Goal: Task Accomplishment & Management: Complete application form

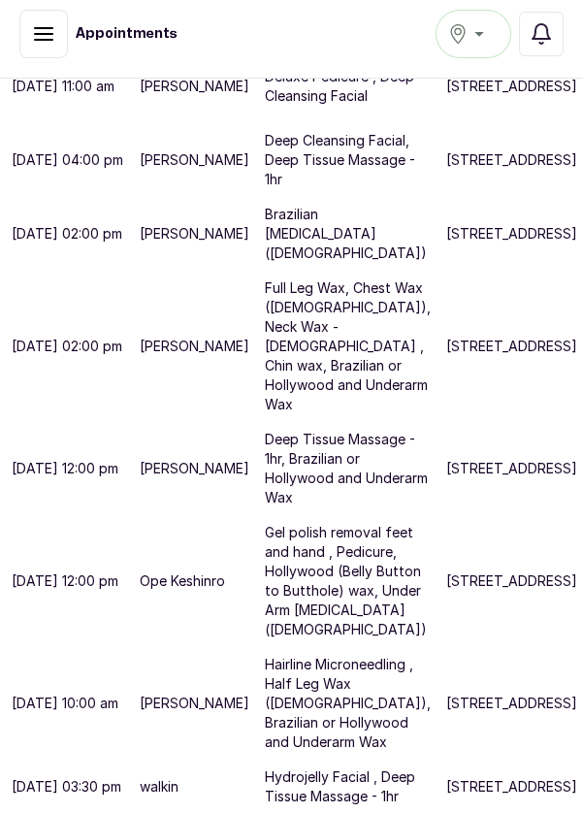
scroll to position [728, 0]
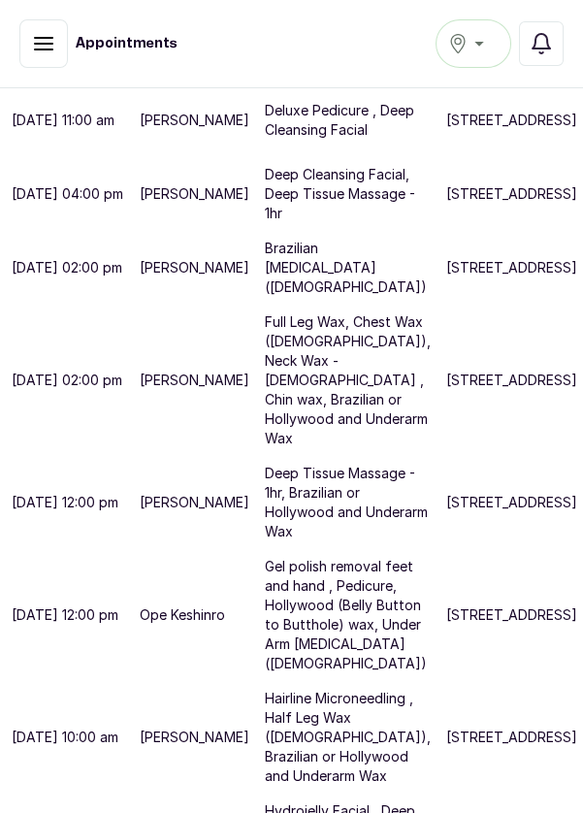
scroll to position [652, 0]
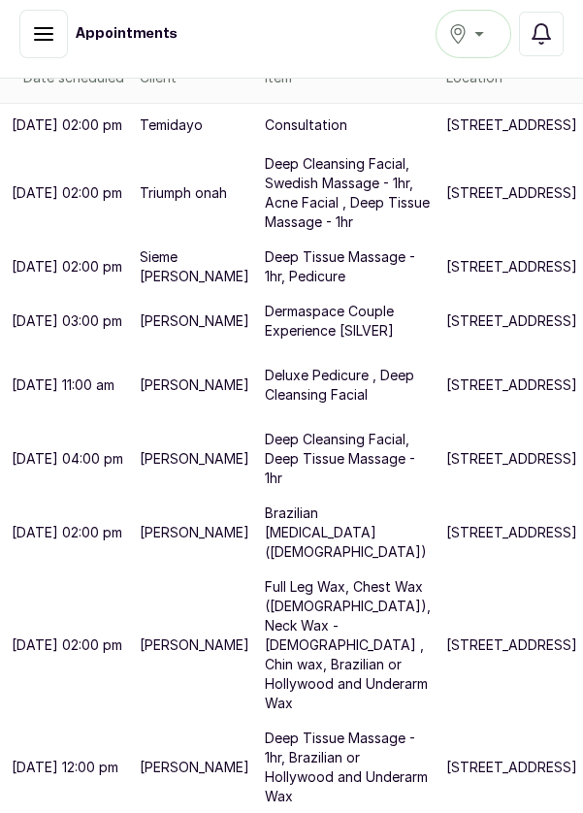
scroll to position [381, 0]
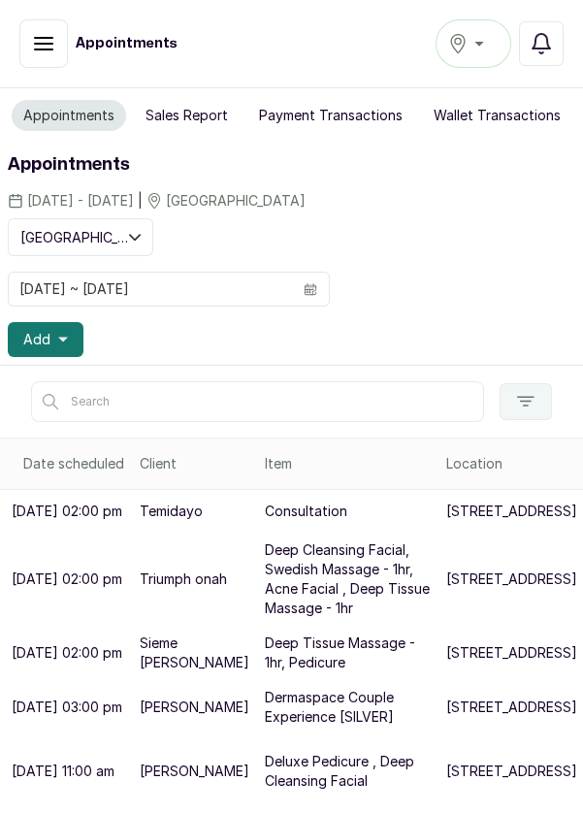
click at [210, 112] on button "Sales Report" at bounding box center [187, 115] width 106 height 31
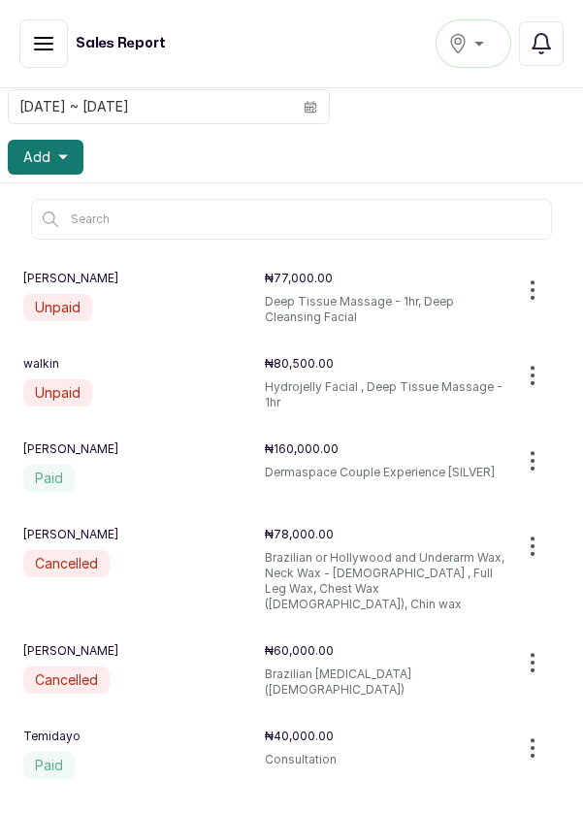
scroll to position [184, 0]
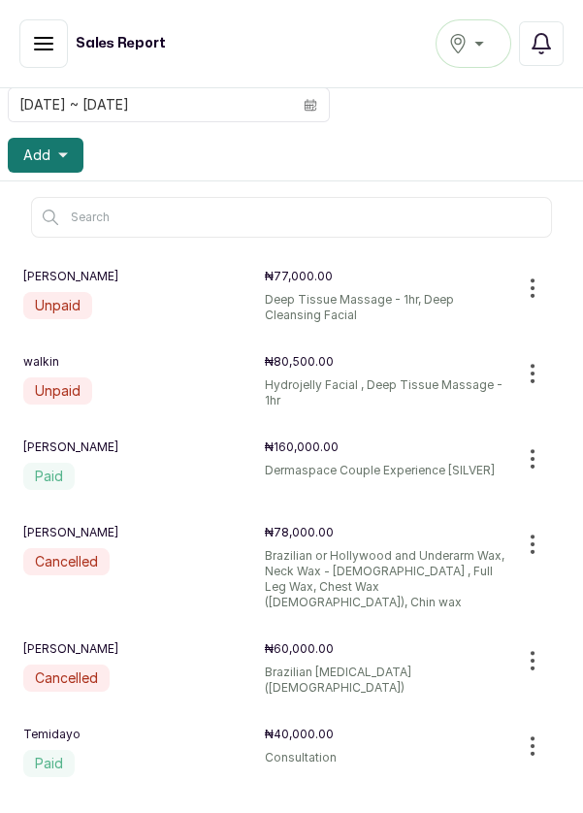
click at [424, 297] on p "Deep Tissue Massage - 1hr, Deep Cleansing Facial" at bounding box center [385, 307] width 241 height 31
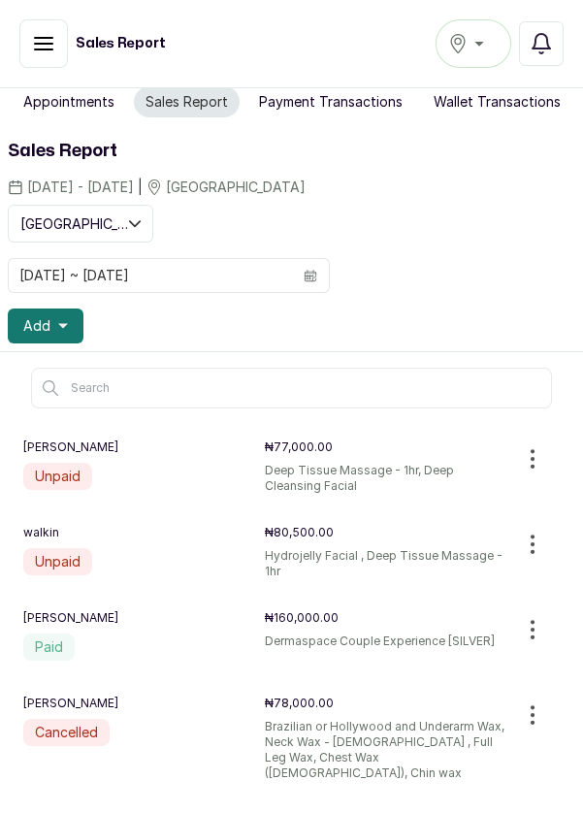
scroll to position [13, 0]
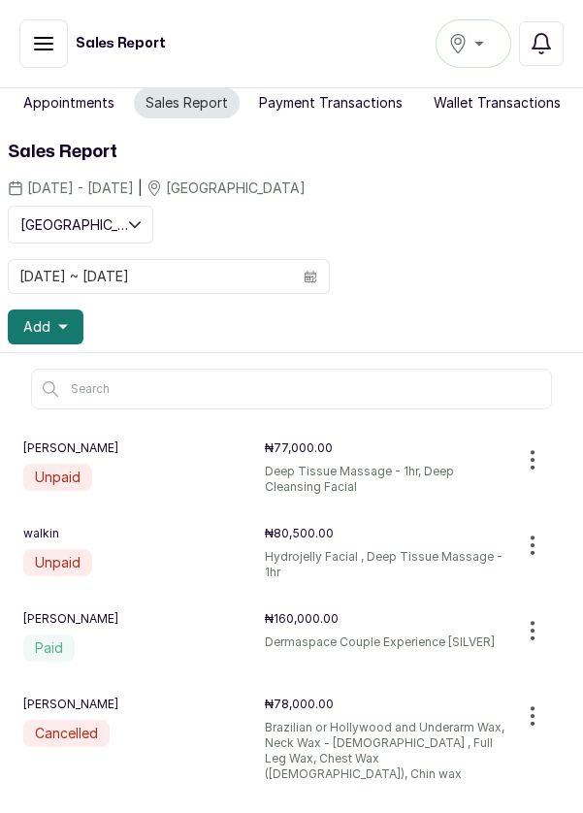
click at [79, 89] on button "Appointments" at bounding box center [69, 102] width 114 height 31
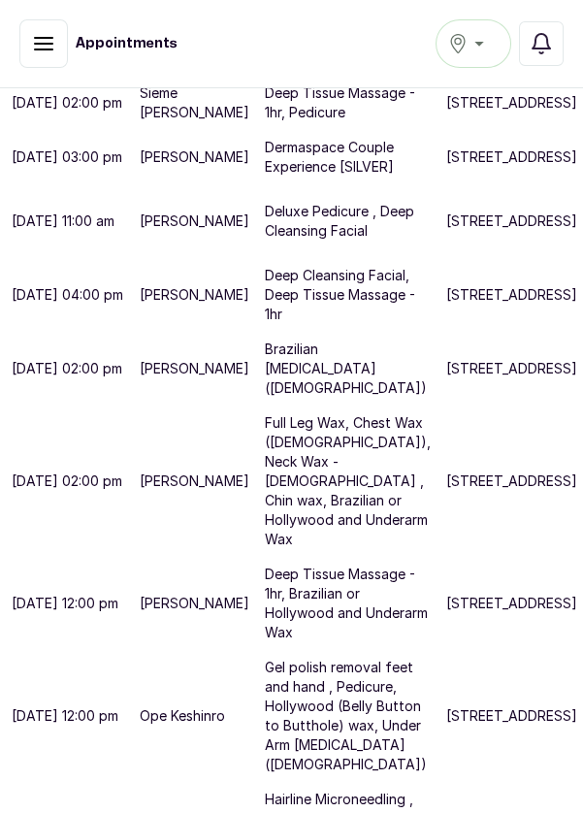
scroll to position [553, 0]
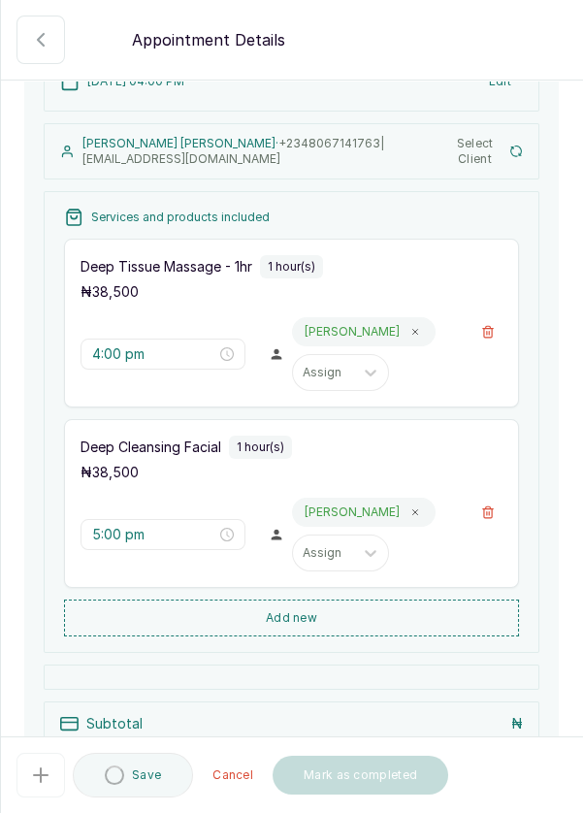
scroll to position [138, 0]
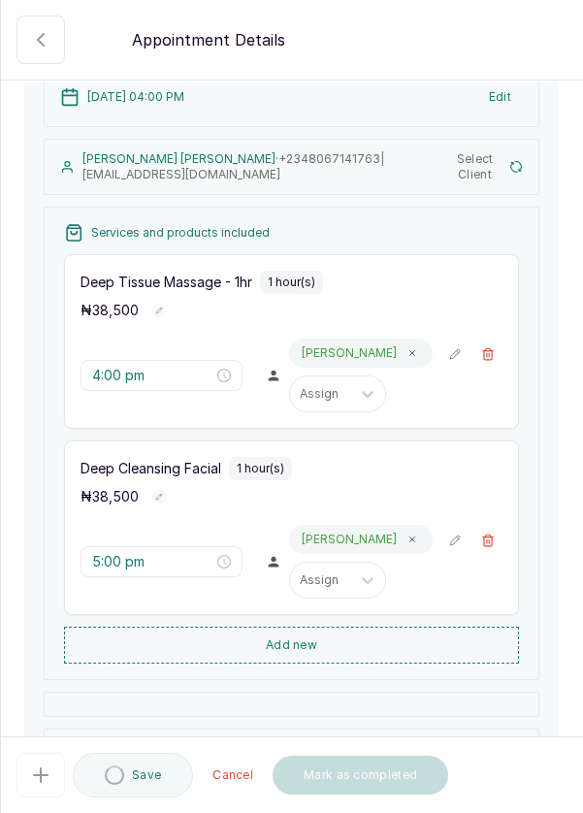
click at [35, 30] on icon "button" at bounding box center [40, 39] width 23 height 23
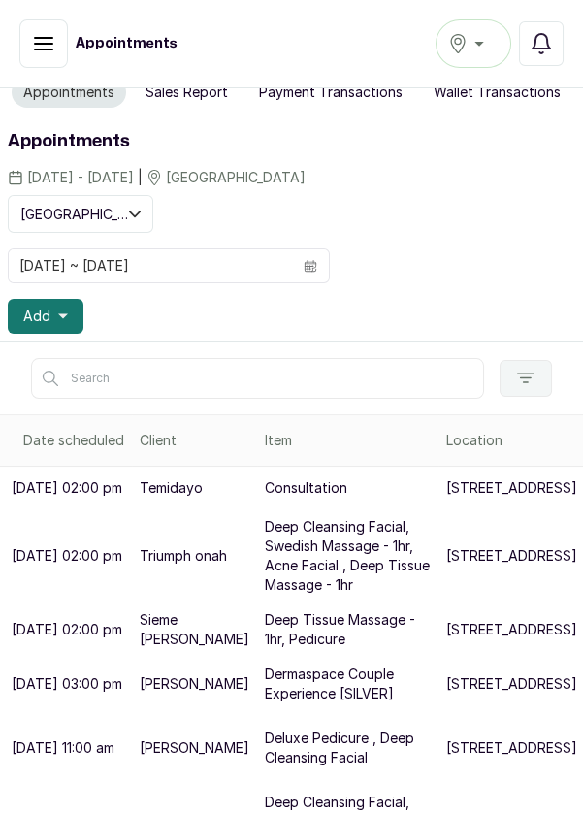
scroll to position [18, 0]
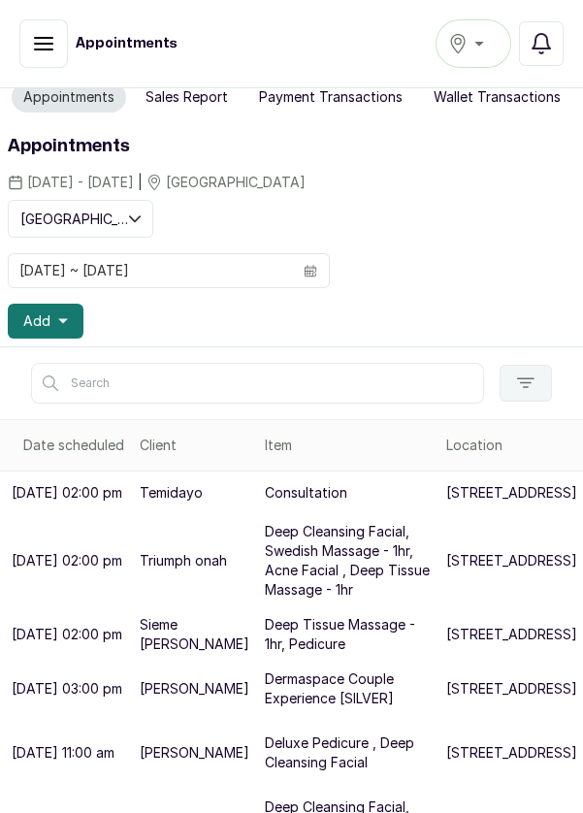
click at [69, 312] on button "Add" at bounding box center [46, 320] width 76 height 35
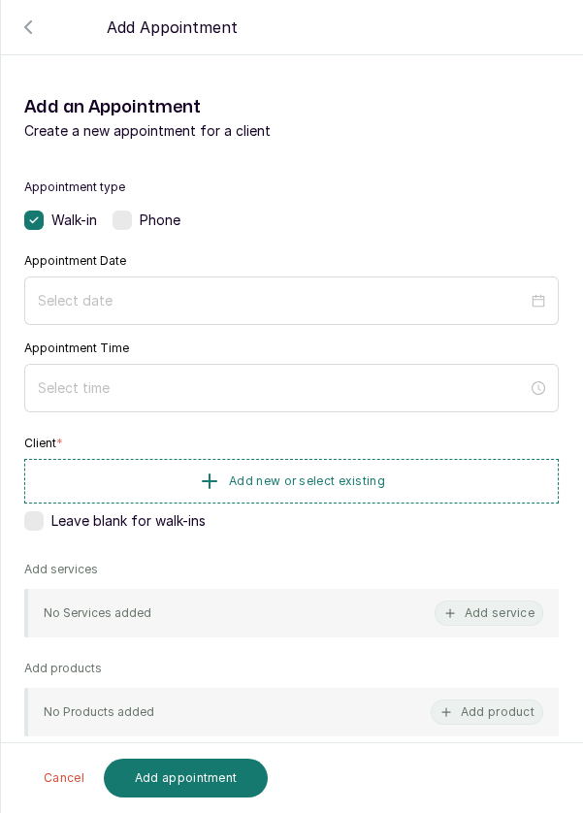
click at [341, 279] on div at bounding box center [291, 300] width 534 height 48
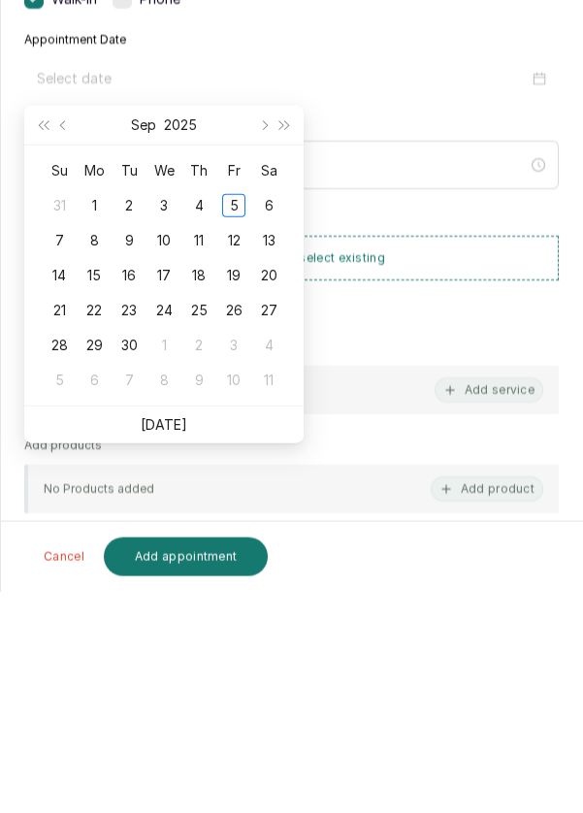
click at [180, 648] on link "Today" at bounding box center [164, 645] width 47 height 16
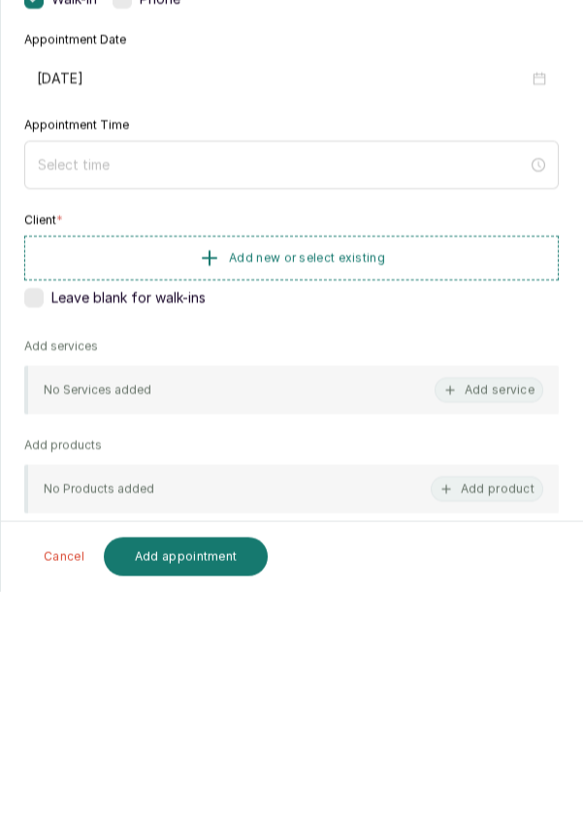
type input "2025/09/05"
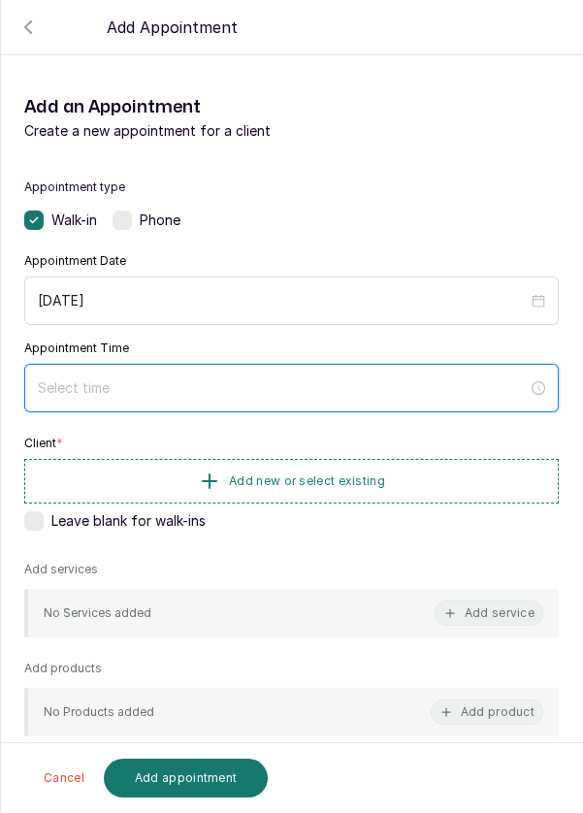
click at [145, 390] on input at bounding box center [283, 387] width 490 height 21
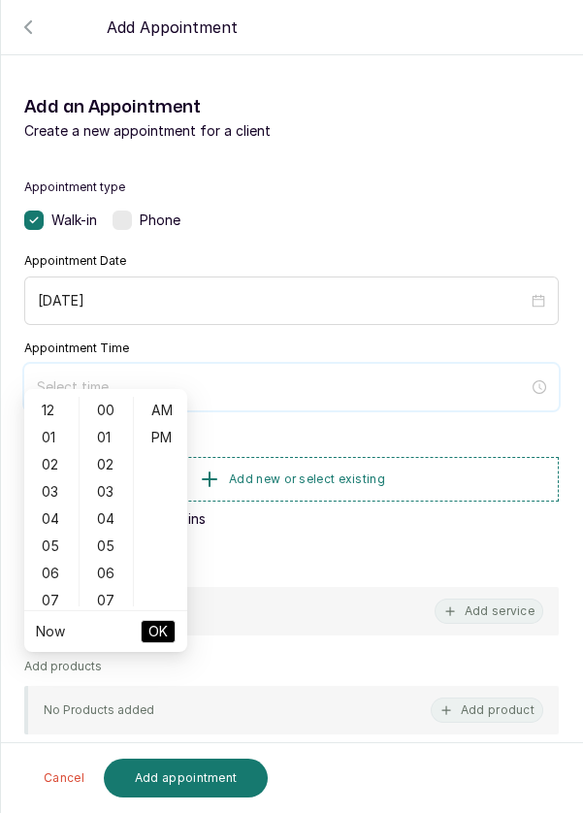
scroll to position [157, 0]
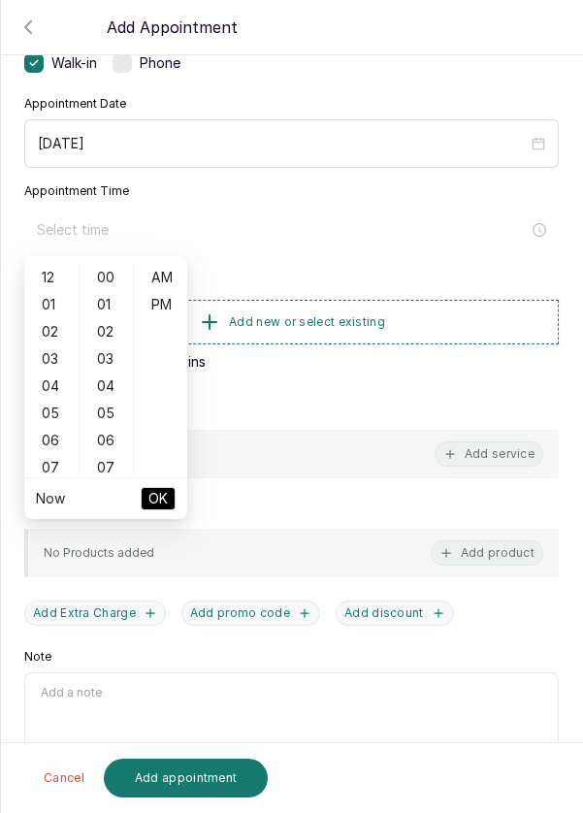
click at [42, 476] on div "12 01 02 03 04 05 06 07 08 09 10 11 00 01 02 03 04 05 06 07 08 09 10 11 12 13 1…" at bounding box center [105, 368] width 163 height 217
click at [174, 300] on div "PM" at bounding box center [161, 304] width 47 height 27
click at [49, 472] on div "07" at bounding box center [51, 467] width 47 height 27
type input "7:00 pm"
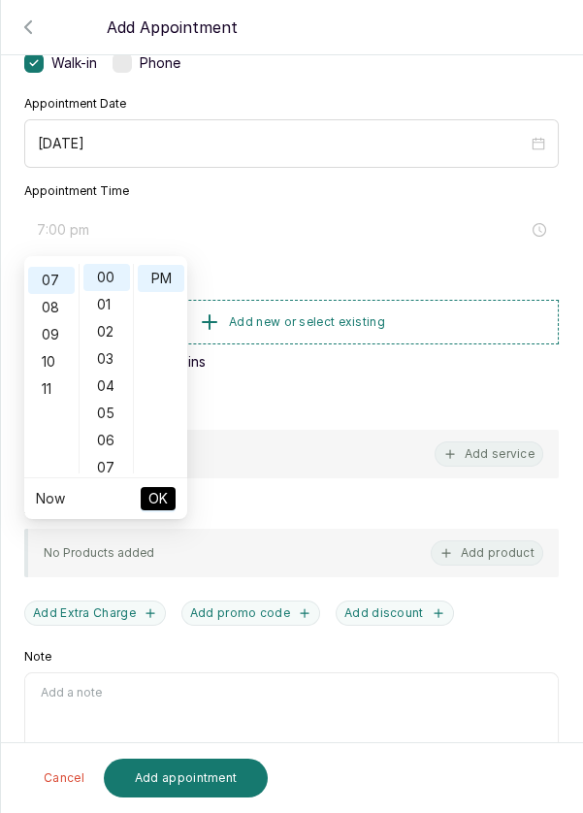
scroll to position [190, 0]
click at [171, 499] on button "OK" at bounding box center [158, 498] width 35 height 23
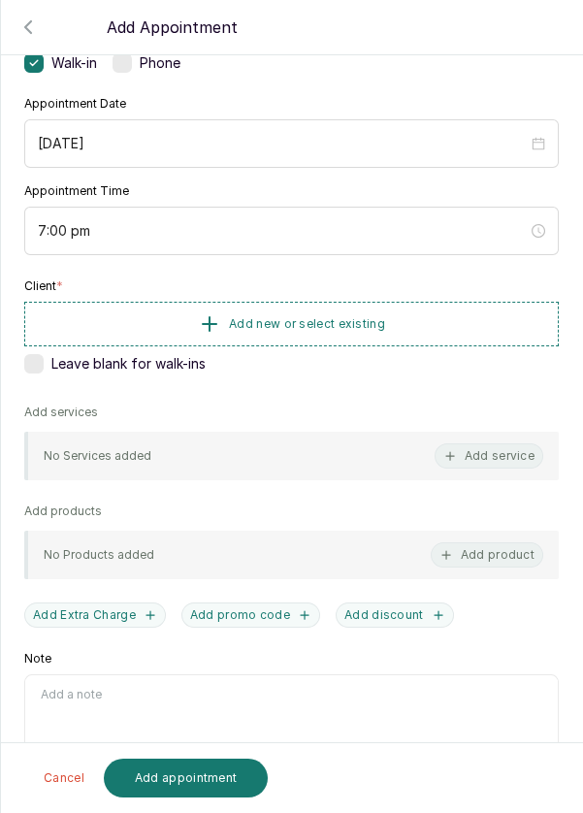
click at [423, 316] on button "Add new or select existing" at bounding box center [291, 324] width 534 height 45
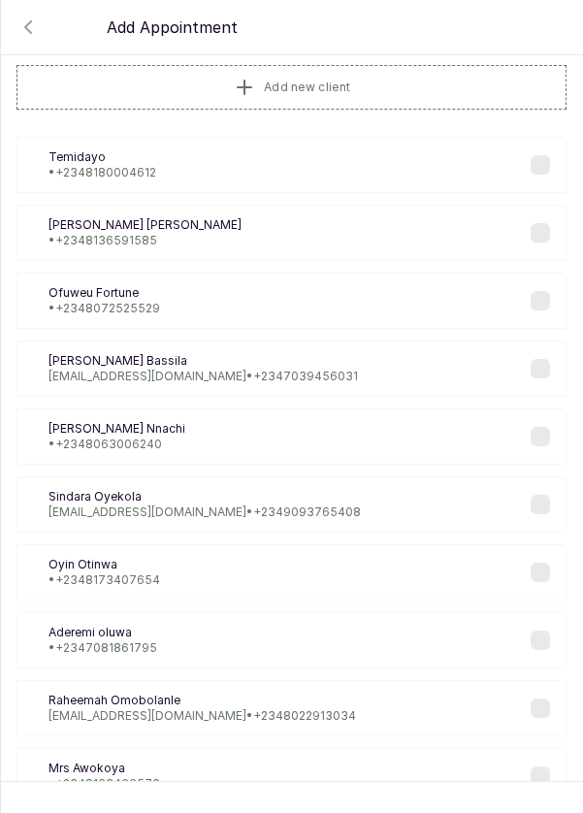
scroll to position [0, 0]
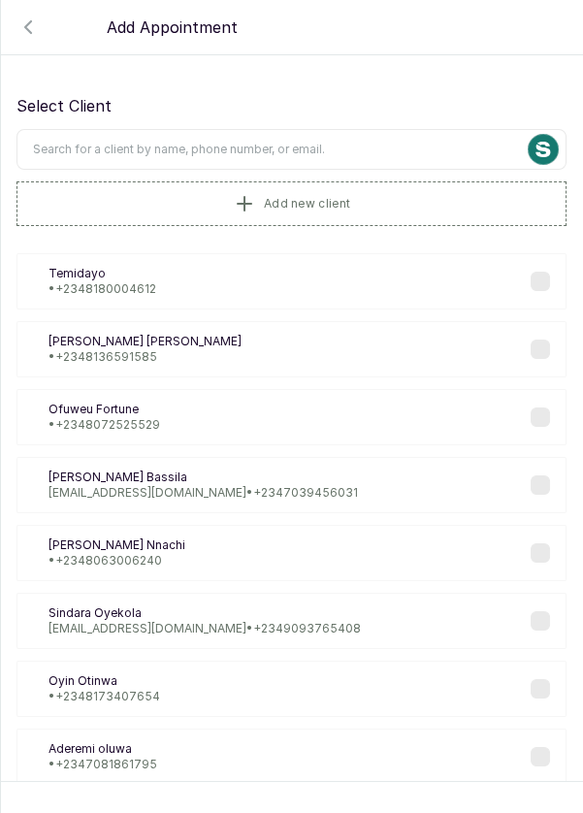
click at [377, 209] on button "Add new client" at bounding box center [291, 203] width 550 height 45
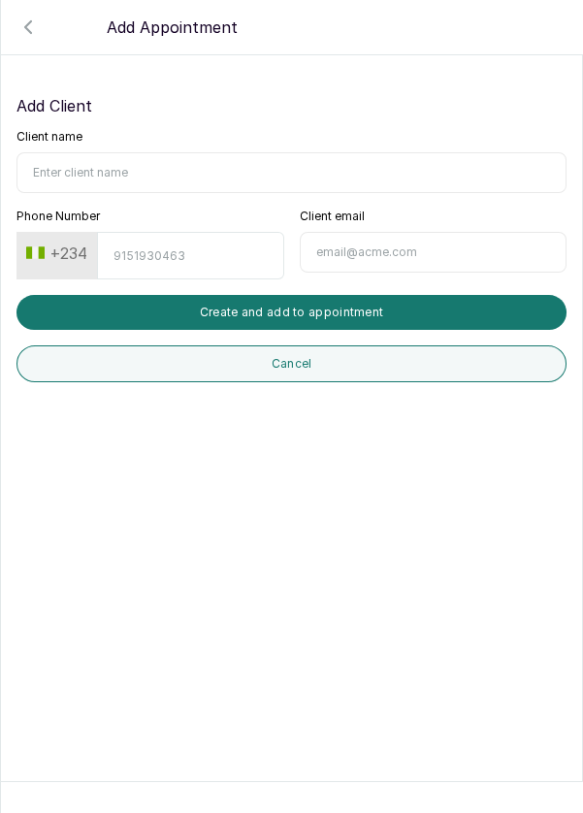
click at [230, 166] on input "Client name" at bounding box center [291, 172] width 550 height 41
type input "Seye kolawole"
click at [193, 248] on input "Phone Number" at bounding box center [190, 256] width 186 height 48
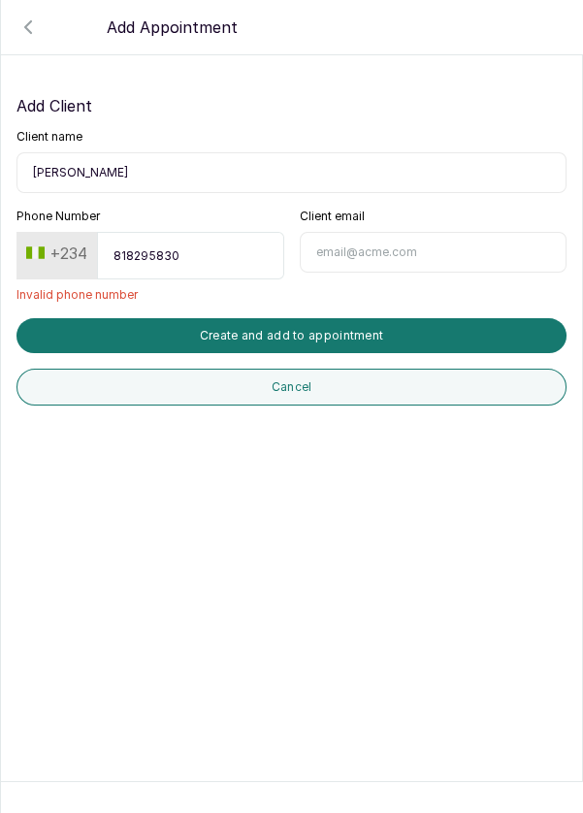
type input "8182958301"
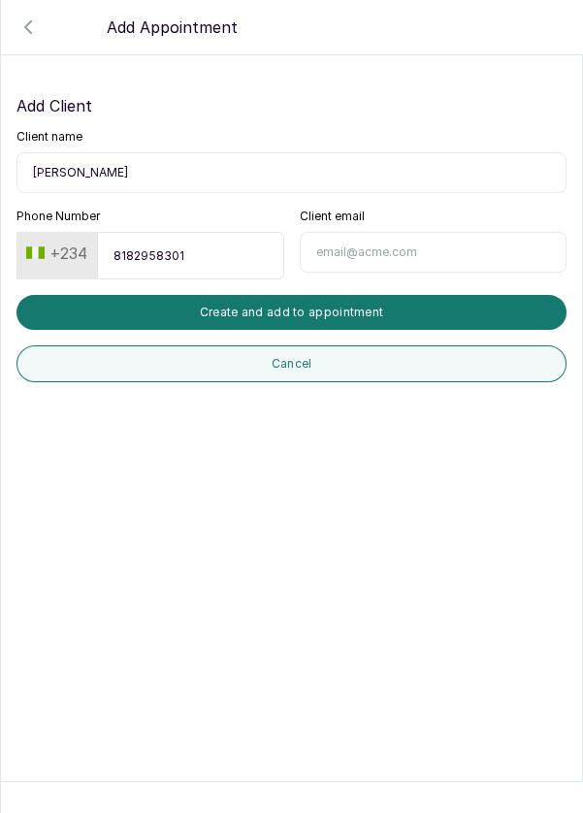
click at [397, 303] on button "Create and add to appointment" at bounding box center [291, 312] width 550 height 35
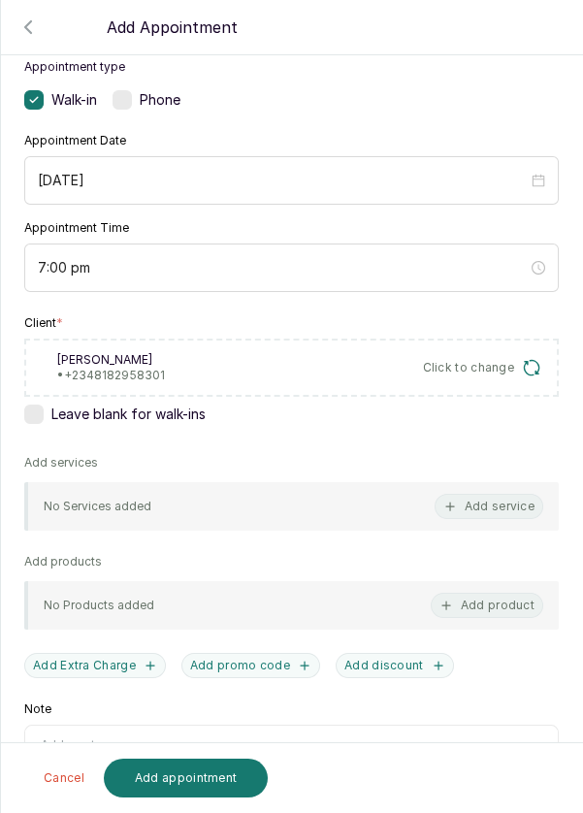
scroll to position [145, 0]
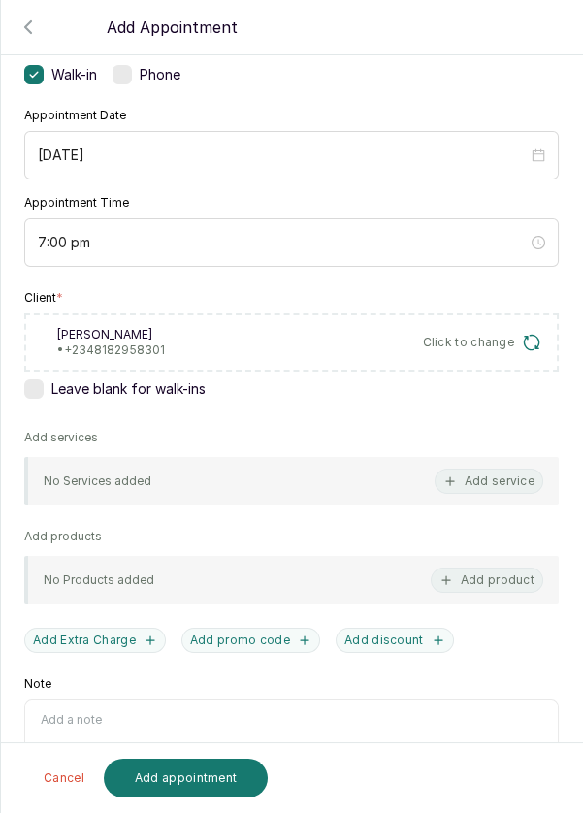
click at [508, 472] on button "Add service" at bounding box center [488, 480] width 109 height 25
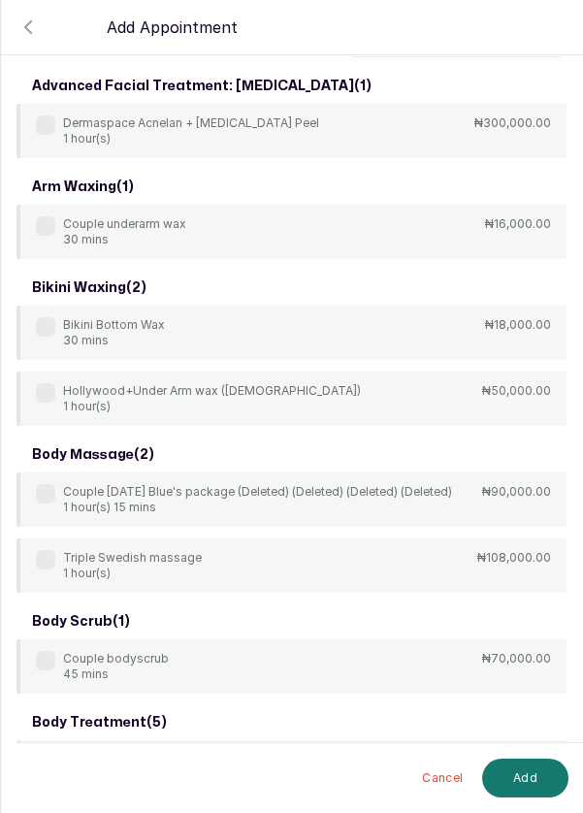
scroll to position [0, 0]
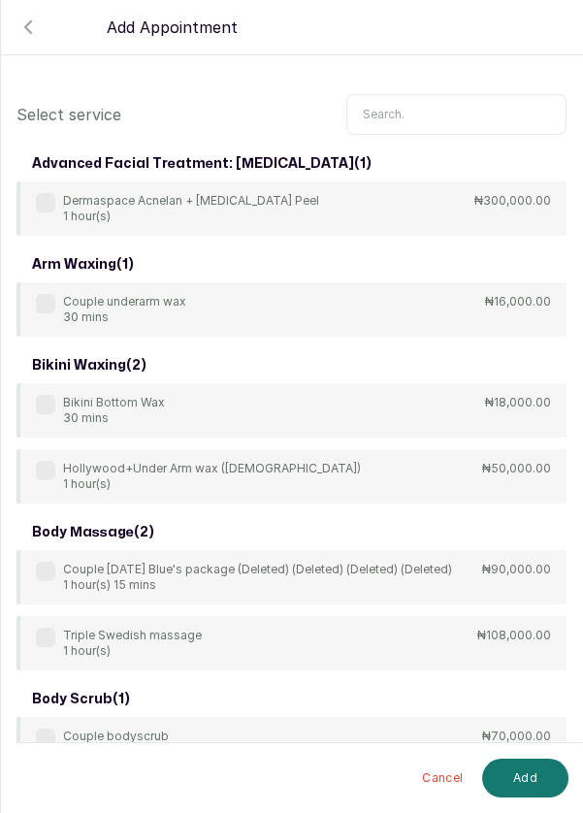
click at [436, 108] on input "text" at bounding box center [456, 114] width 220 height 41
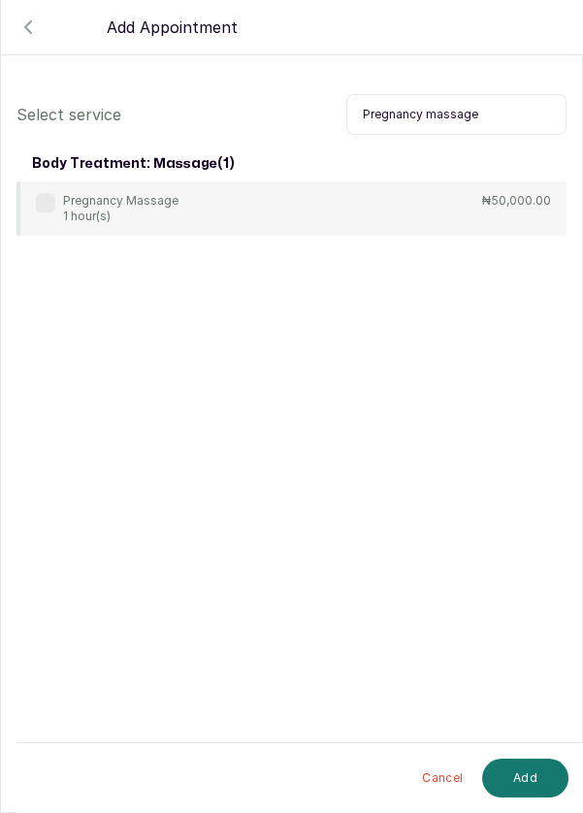
type input "Pregnancy massage"
click at [40, 199] on label at bounding box center [45, 202] width 19 height 19
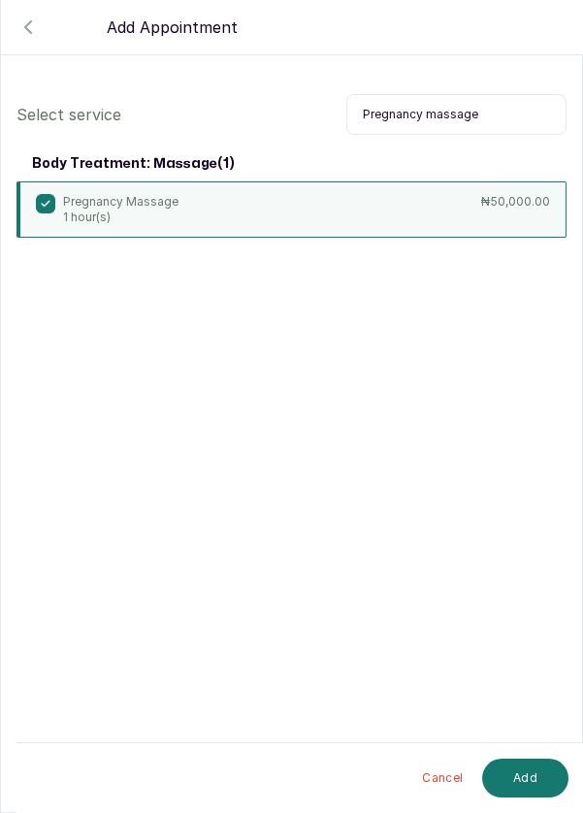
click at [527, 772] on button "Add" at bounding box center [525, 777] width 86 height 39
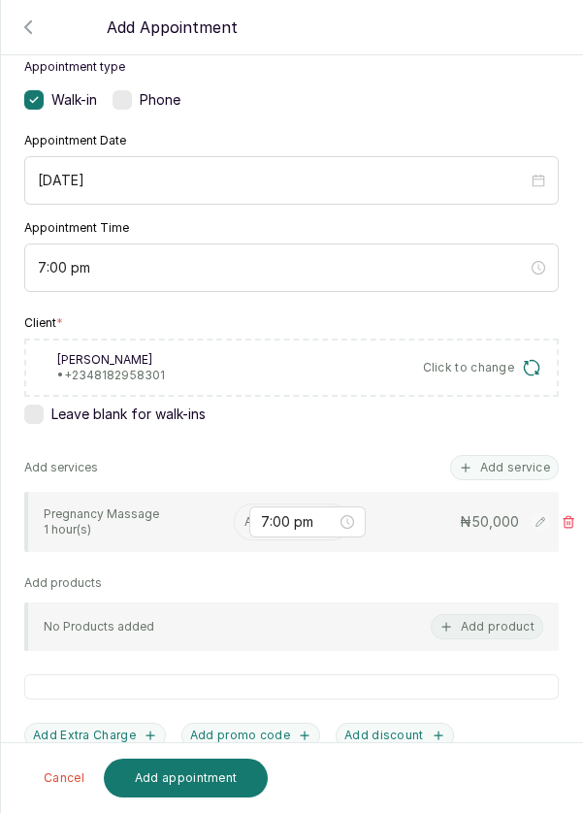
scroll to position [119, 0]
click at [244, 516] on input "text" at bounding box center [245, 523] width 3 height 14
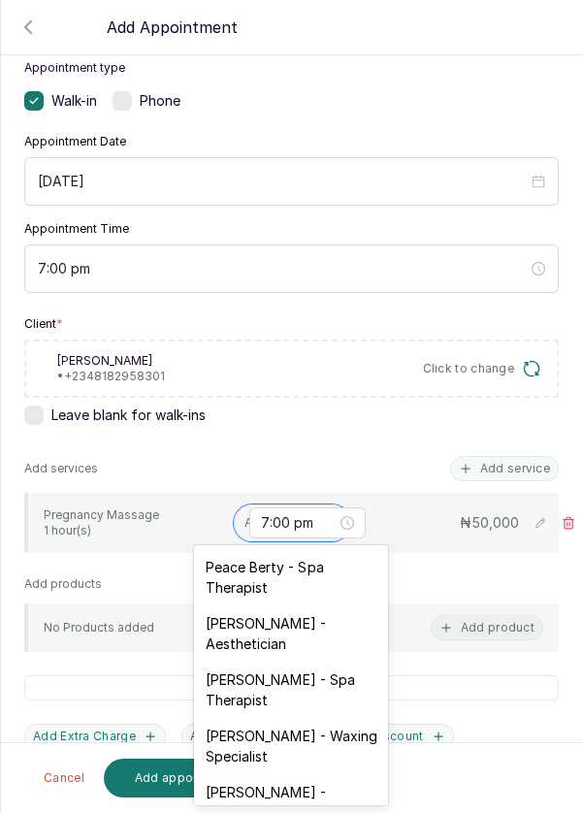
click at [257, 518] on div "7:00 pm" at bounding box center [307, 522] width 116 height 31
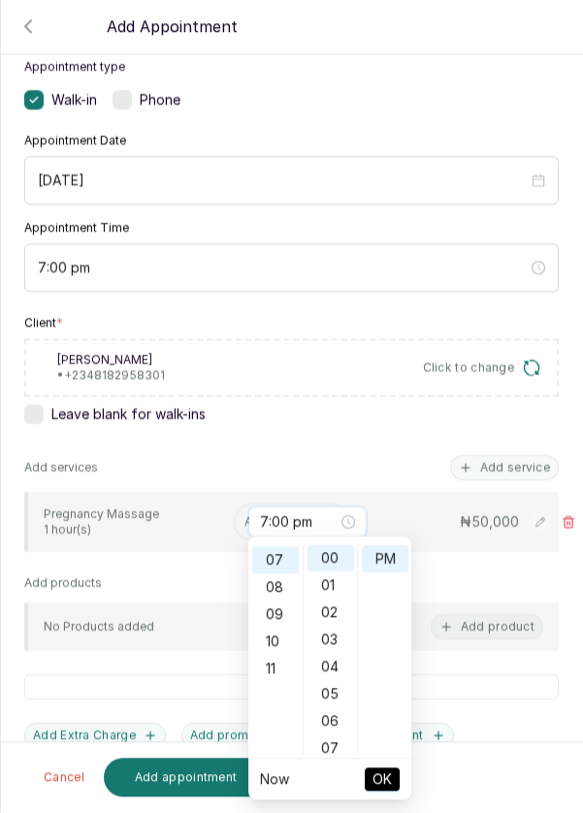
scroll to position [190, 0]
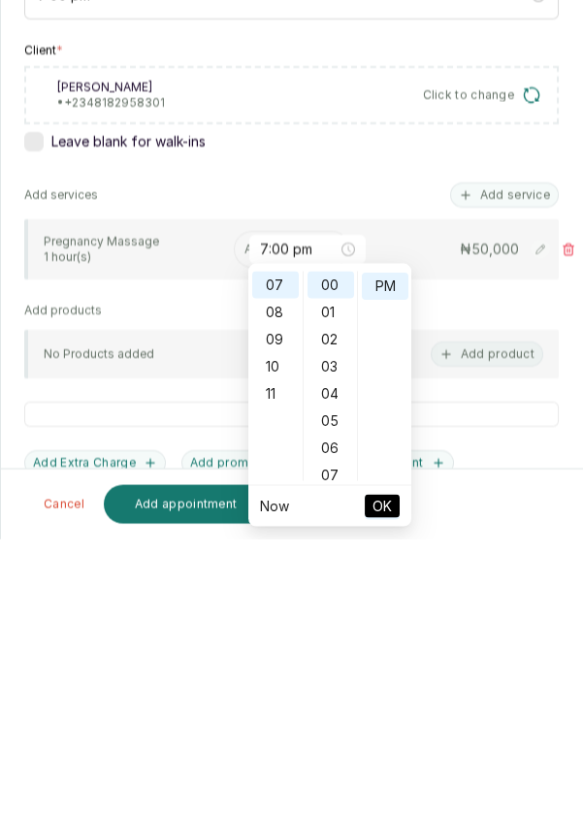
click at [188, 564] on div "Appointment type Walk-in Phone Appointment Date 2025/09/05 Appointment Time 7:0…" at bounding box center [291, 495] width 581 height 917
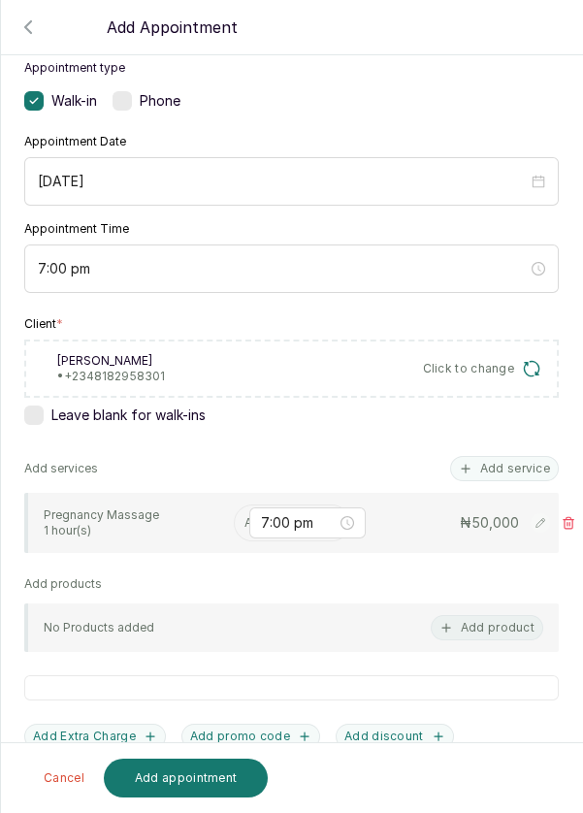
click at [244, 517] on input "text" at bounding box center [245, 523] width 3 height 14
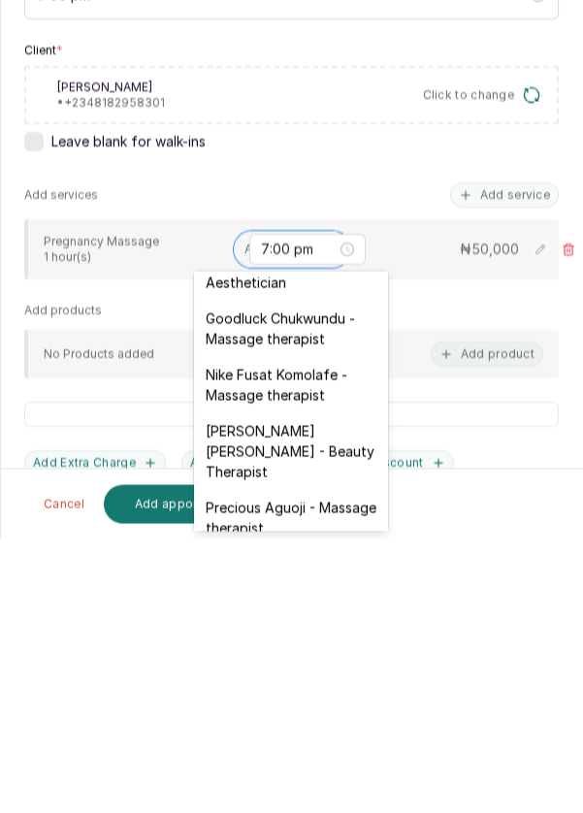
scroll to position [655, 0]
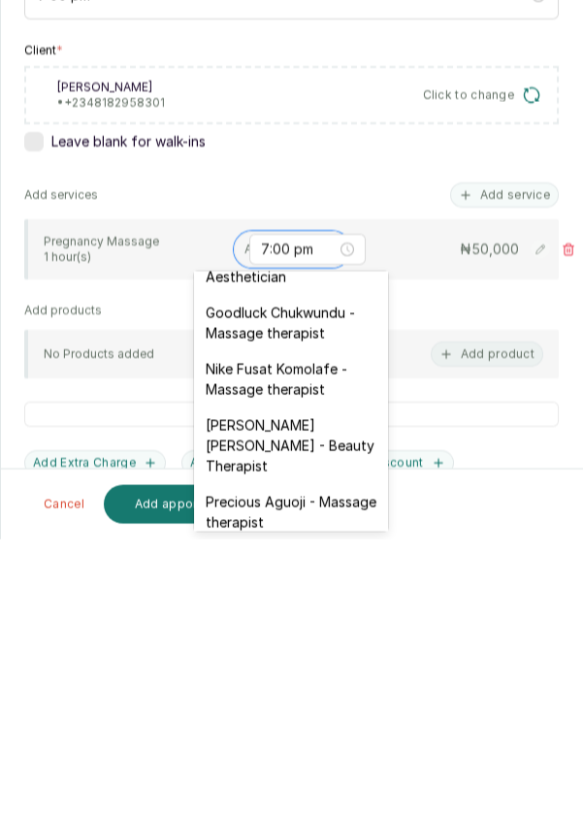
click at [307, 681] on div "Edna Kelvin - Beauty Therapist" at bounding box center [291, 719] width 194 height 77
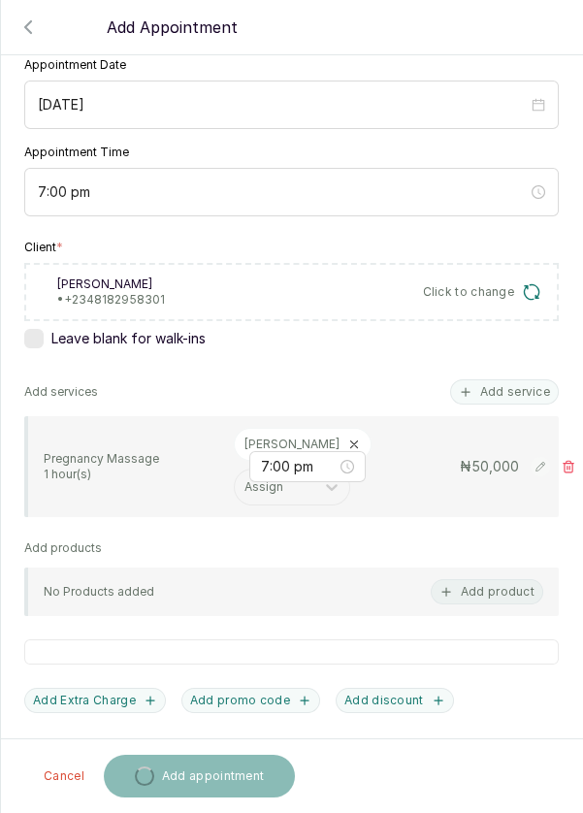
scroll to position [280, 0]
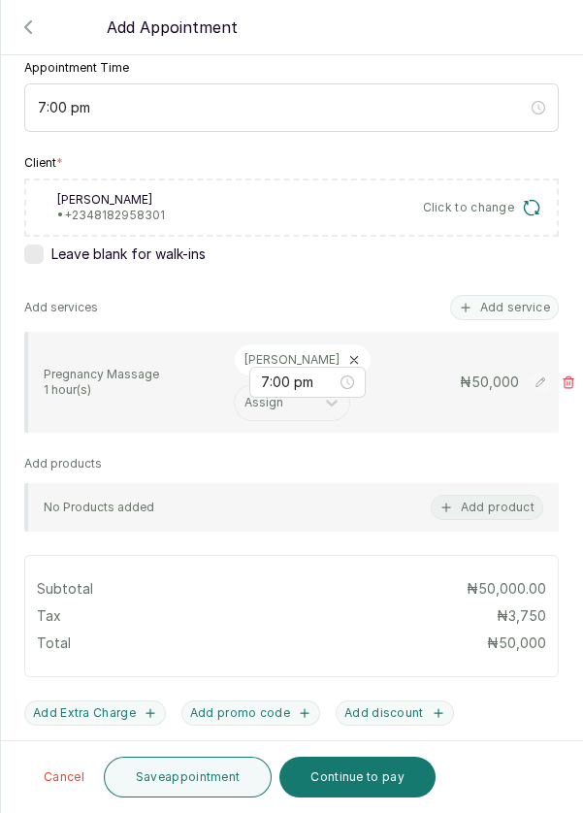
click at [199, 777] on button "Save appointment" at bounding box center [188, 776] width 169 height 41
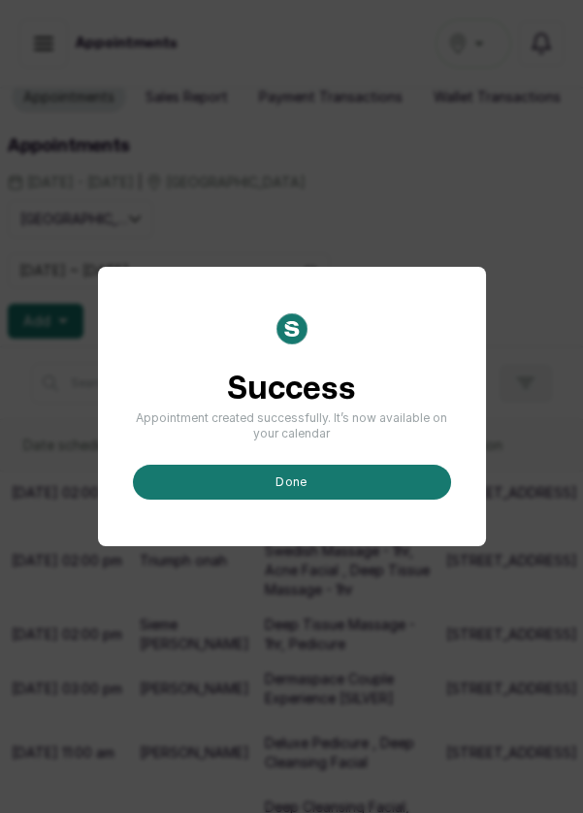
click at [303, 499] on button "done" at bounding box center [292, 481] width 318 height 35
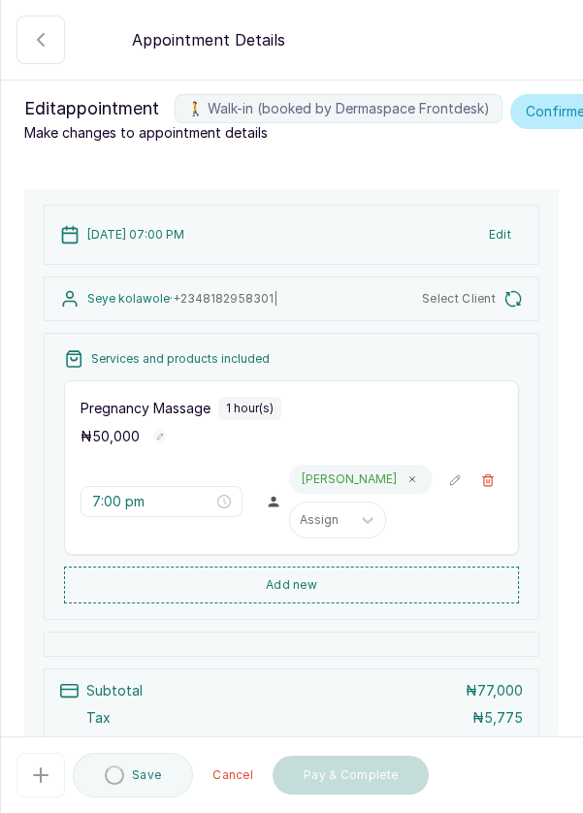
type input "7:00 pm"
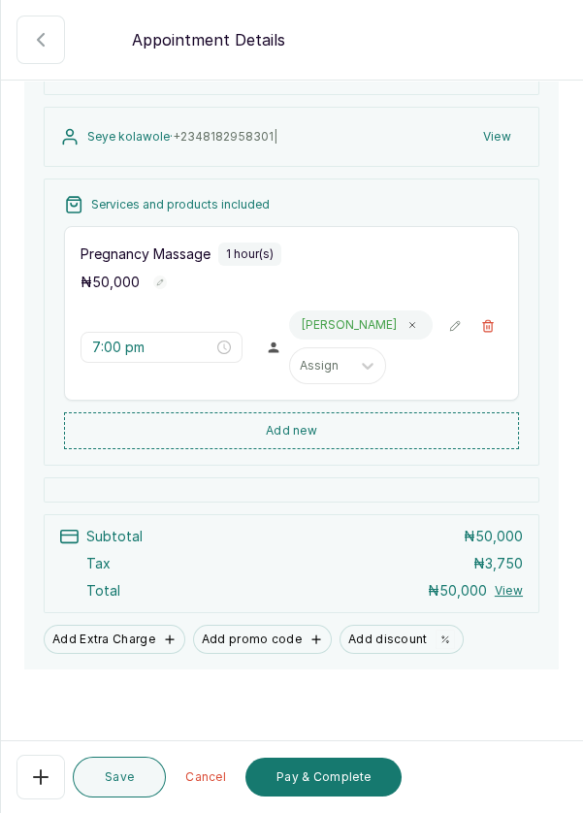
scroll to position [196, 0]
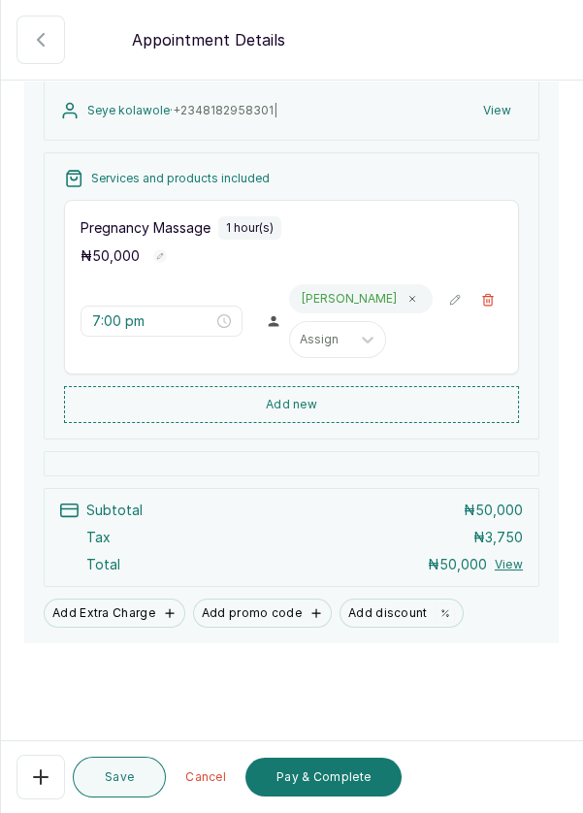
click at [333, 776] on button "Pay & Complete" at bounding box center [323, 776] width 156 height 39
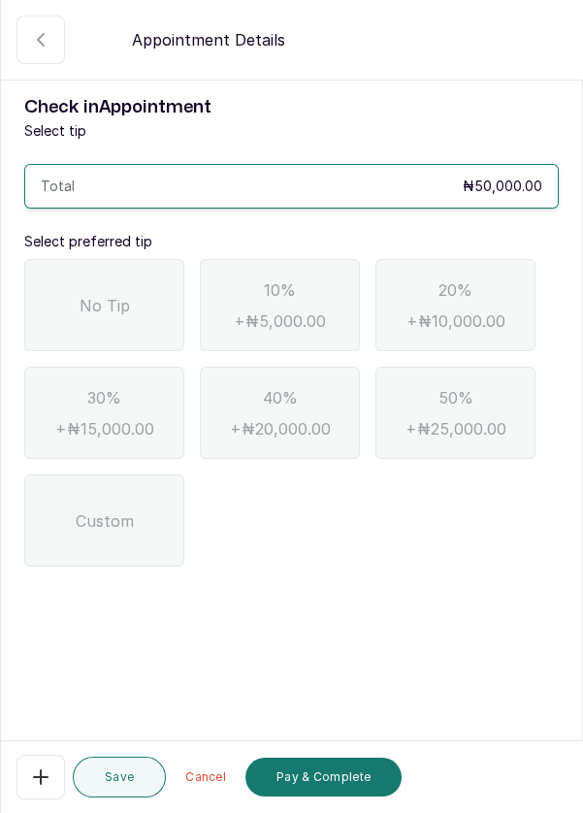
scroll to position [0, 0]
click at [118, 304] on span "No Tip" at bounding box center [105, 305] width 50 height 23
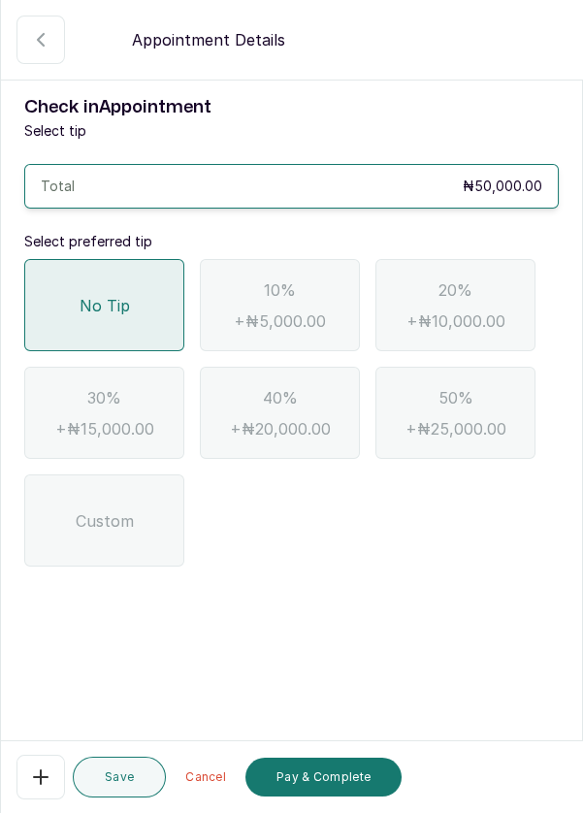
click at [336, 772] on button "Pay & Complete" at bounding box center [323, 776] width 156 height 39
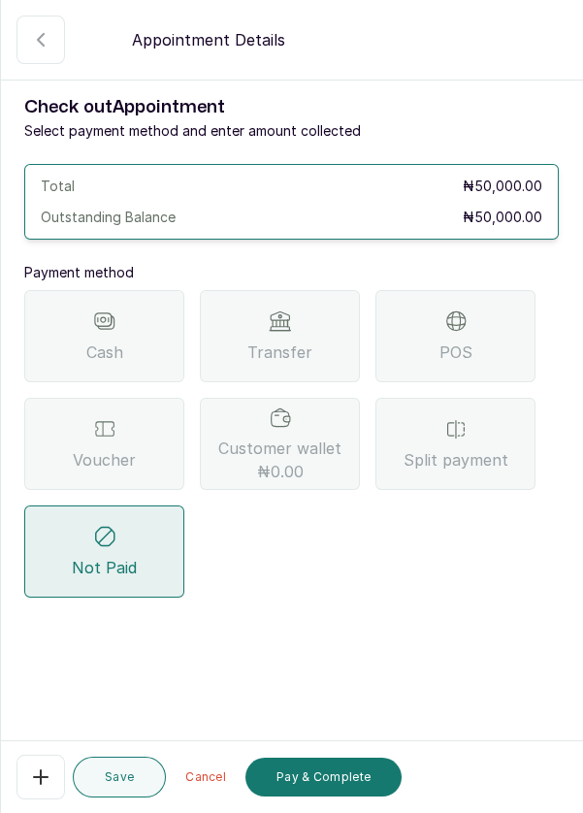
click at [283, 340] on span "Transfer" at bounding box center [279, 351] width 65 height 23
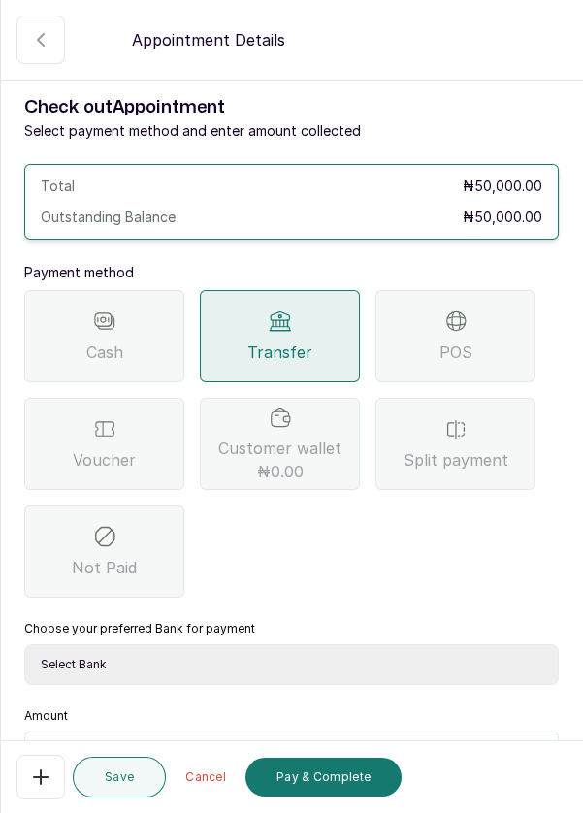
click at [293, 653] on select "Select Bank DERMASPACE ESTHETIC & WELLNESS CENT Sterling Bank DERMASPACEEST/DER…" at bounding box center [291, 664] width 534 height 41
select select "818ea5c0-5b47-4751-8f35-6fc14409c533"
click at [24, 644] on select "Select Bank DERMASPACE ESTHETIC & WELLNESS CENT Sterling Bank DERMASPACEEST/DER…" at bounding box center [291, 664] width 534 height 41
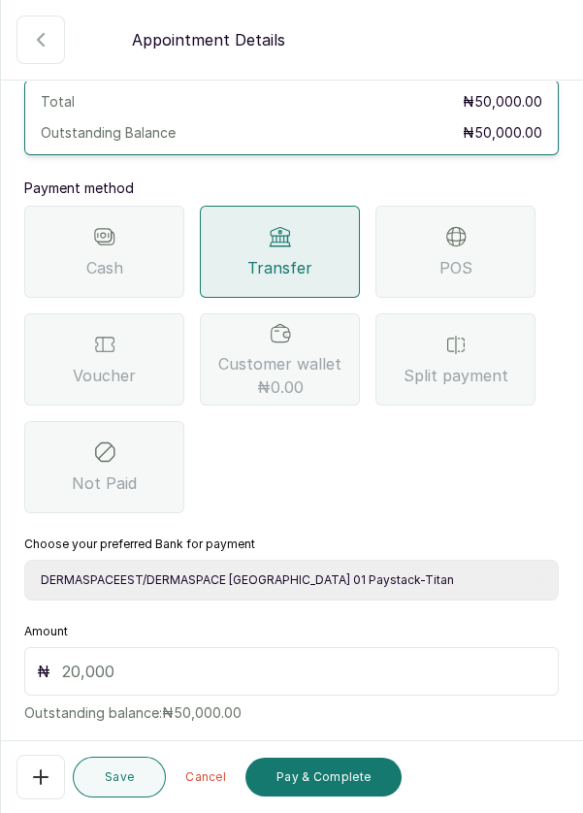
scroll to position [128, 0]
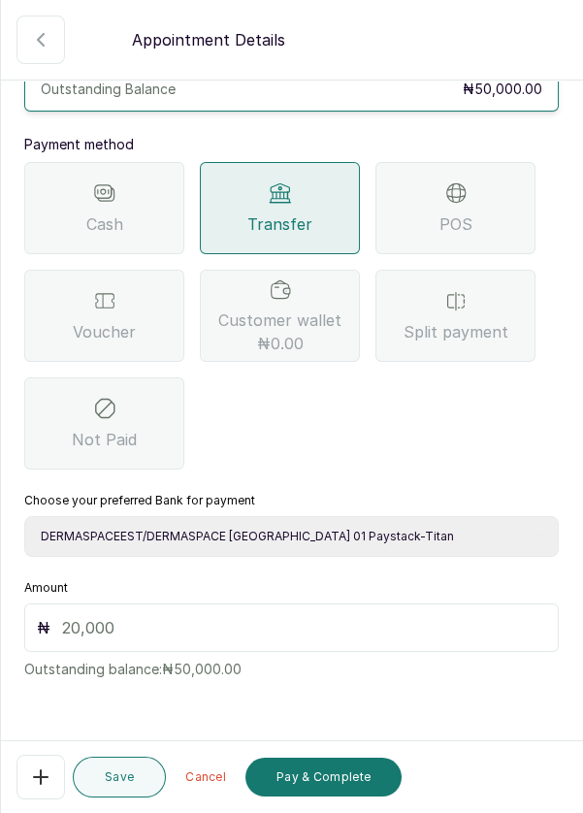
click at [147, 616] on input "text" at bounding box center [304, 627] width 484 height 23
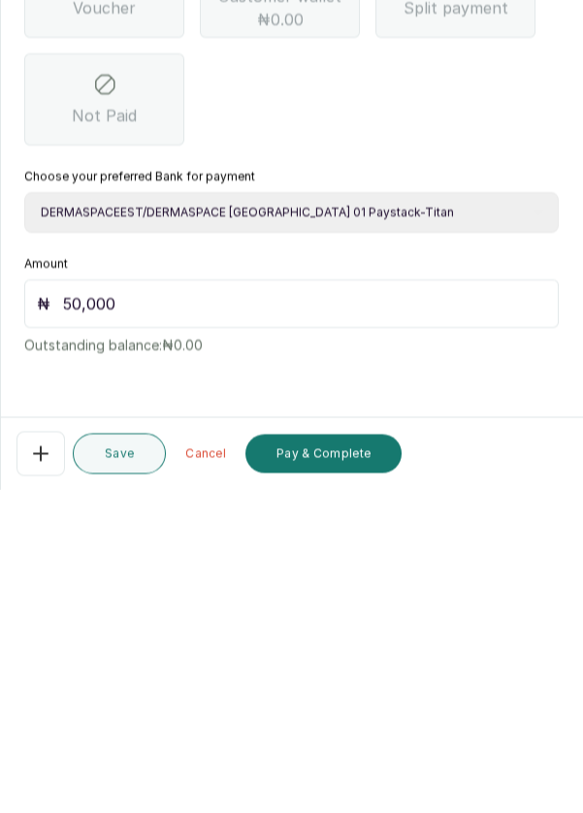
scroll to position [93, 0]
type input "50,000"
click at [336, 776] on button "Pay & Complete" at bounding box center [323, 776] width 156 height 39
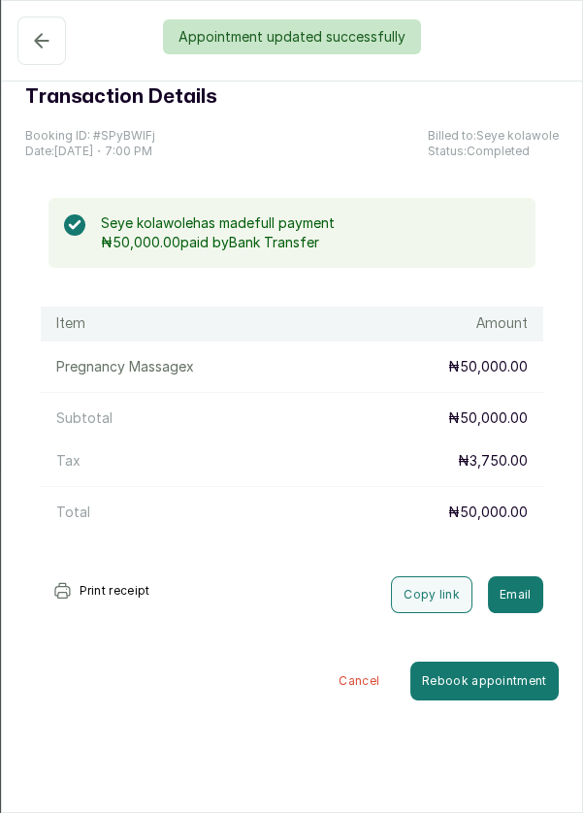
click at [27, 34] on div "Appointment updated successfully" at bounding box center [291, 36] width 583 height 35
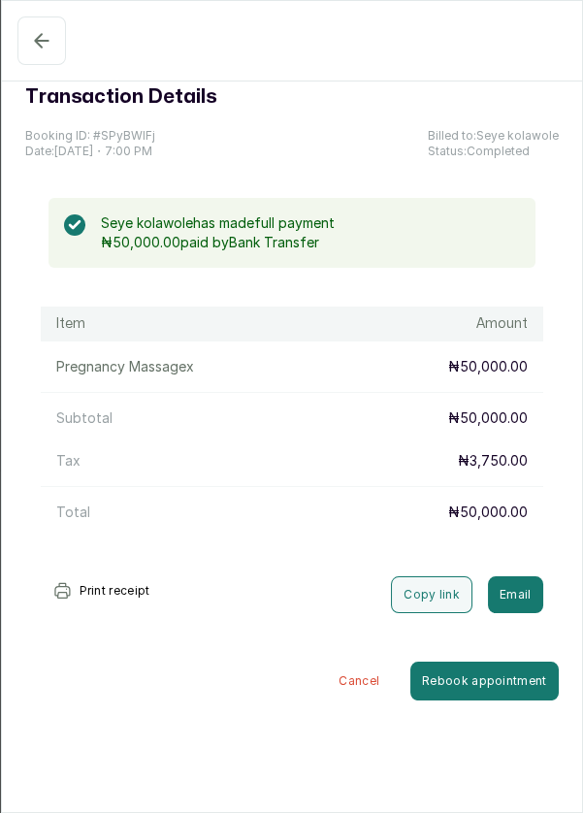
click at [38, 51] on icon "button" at bounding box center [41, 40] width 23 height 23
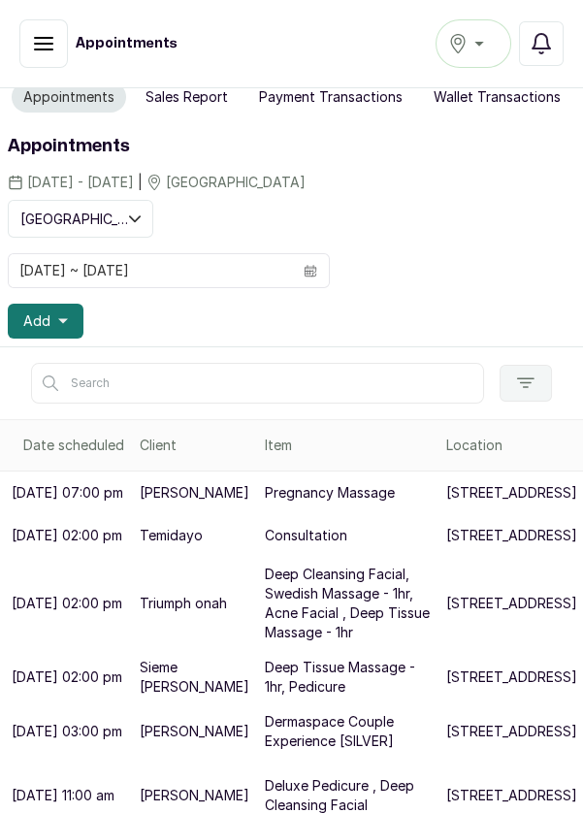
scroll to position [0, 0]
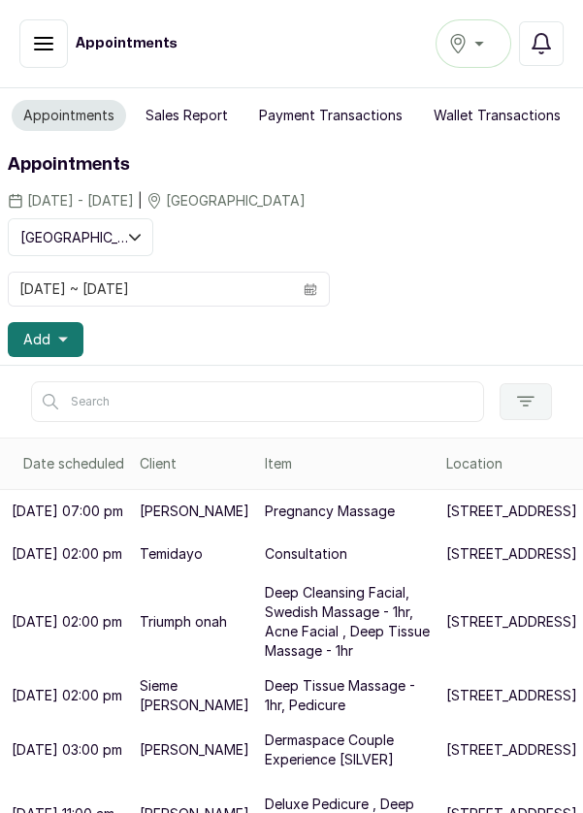
click at [189, 105] on button "Sales Report" at bounding box center [187, 115] width 106 height 31
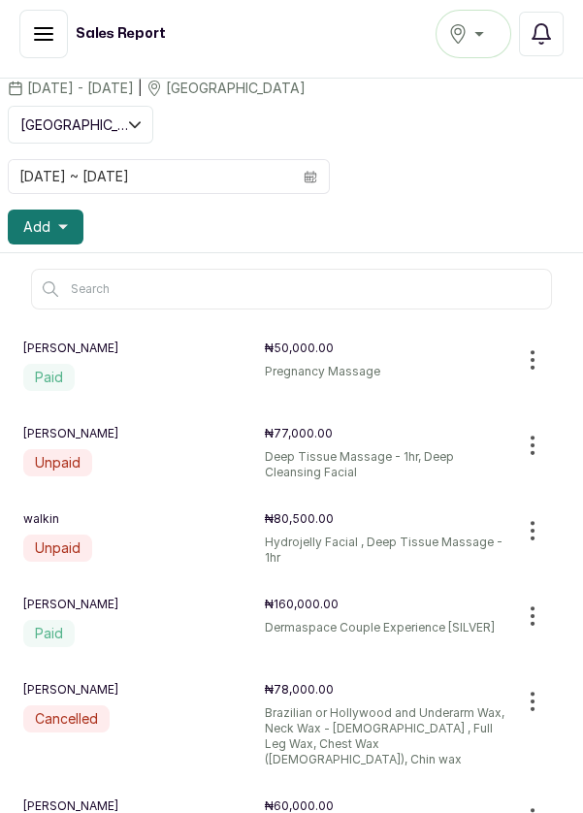
scroll to position [110, 0]
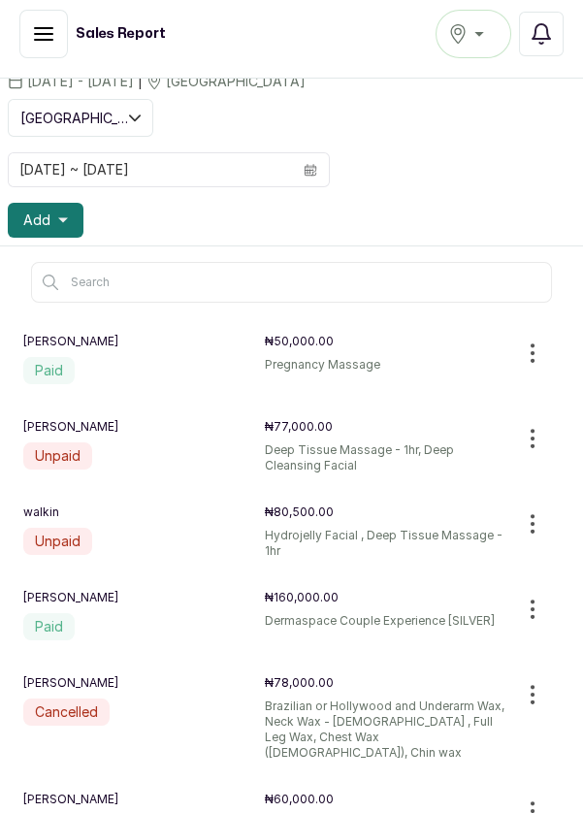
click at [35, 30] on icon "button" at bounding box center [43, 33] width 23 height 23
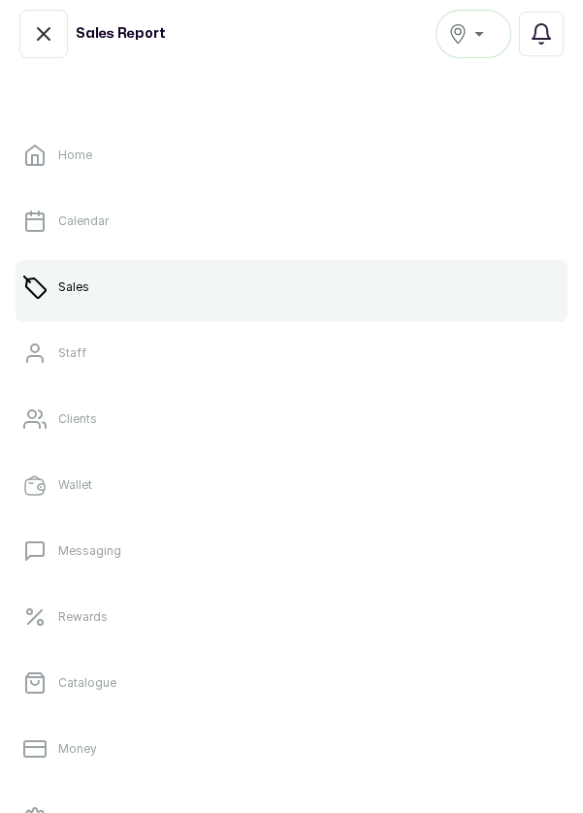
click at [151, 303] on link "Sales" at bounding box center [292, 287] width 552 height 54
click at [207, 283] on link "Sales" at bounding box center [292, 287] width 552 height 54
click at [386, 285] on link "Sales" at bounding box center [292, 287] width 552 height 54
click at [392, 268] on link "Sales" at bounding box center [292, 287] width 552 height 54
click at [388, 291] on link "Sales" at bounding box center [292, 287] width 552 height 54
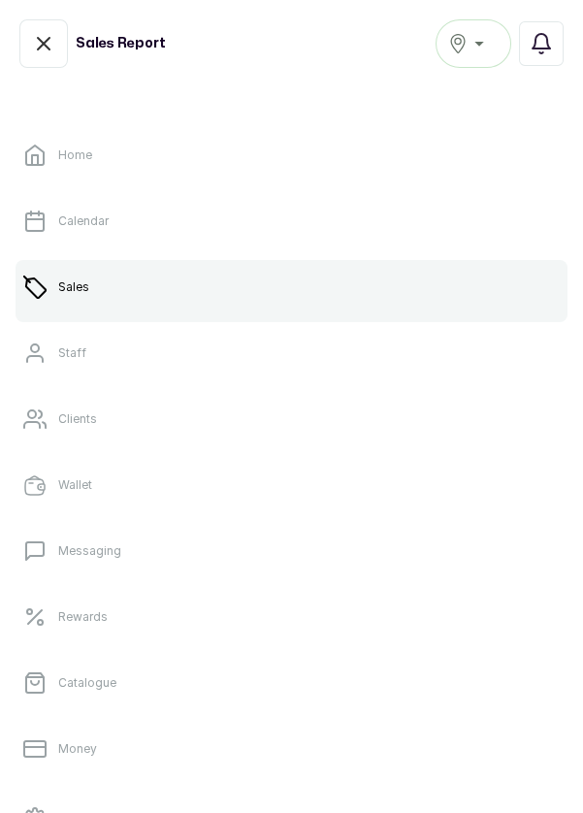
click at [388, 291] on link "Sales" at bounding box center [292, 287] width 552 height 54
click at [119, 155] on link "Home" at bounding box center [292, 155] width 552 height 54
